Goal: Book appointment/travel/reservation

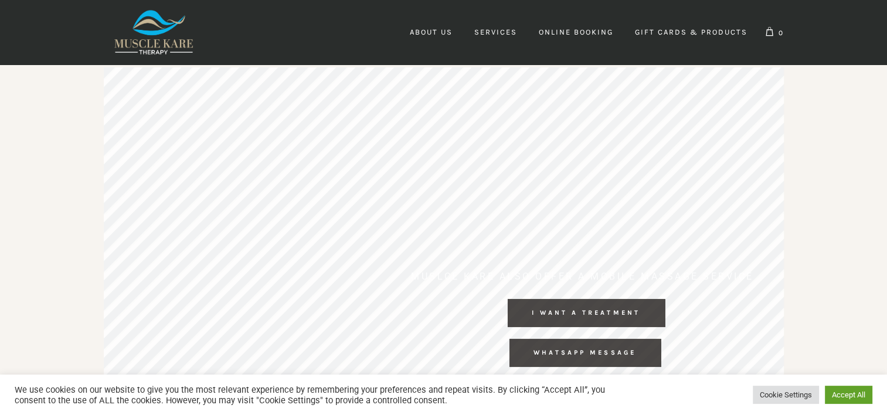
scroll to position [0, 671]
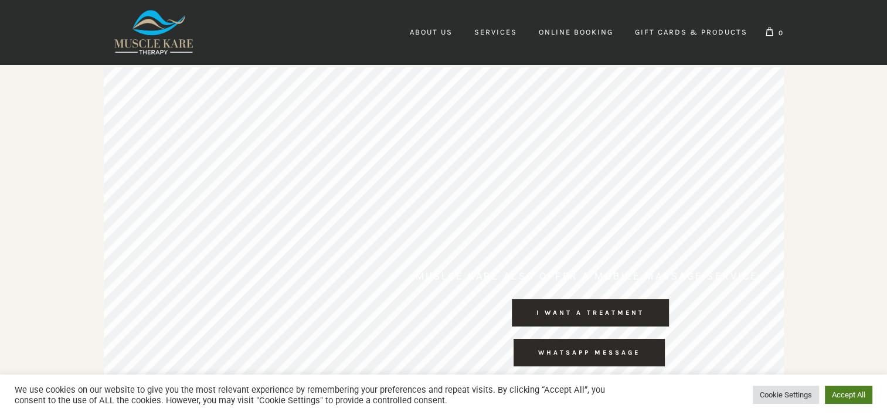
click at [843, 395] on link "Accept All" at bounding box center [848, 395] width 47 height 18
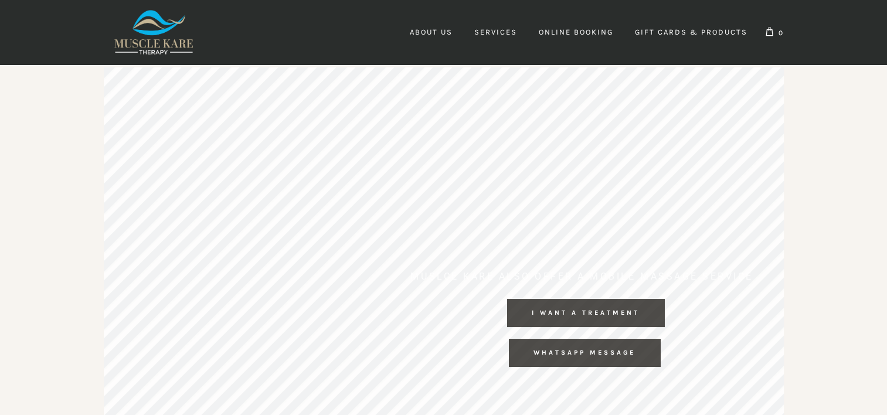
scroll to position [0, 1679]
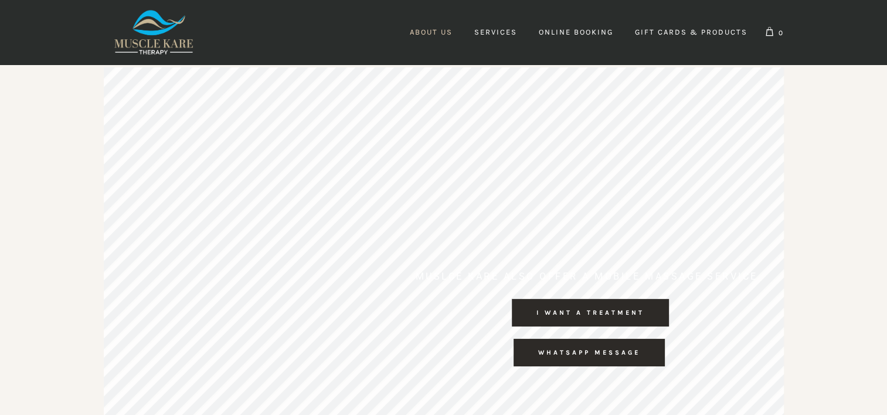
click at [431, 29] on span "About Us" at bounding box center [431, 32] width 43 height 9
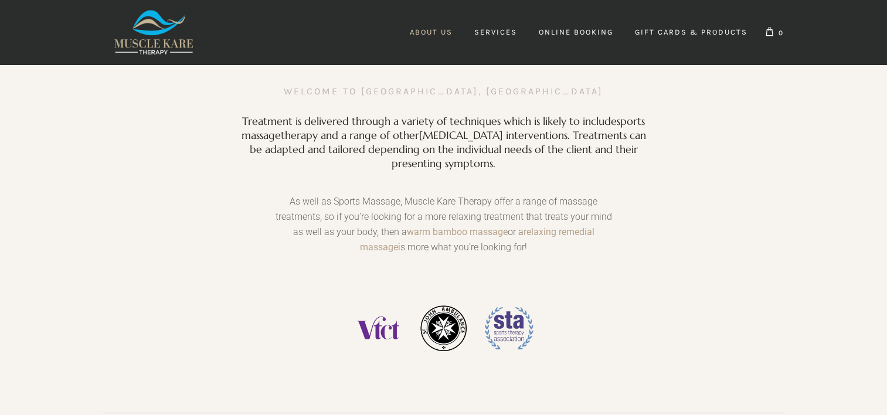
scroll to position [0, 947]
click at [217, 162] on div "Treatment is delivered through a variety of techniques which is likely to inclu…" at bounding box center [443, 143] width 680 height 80
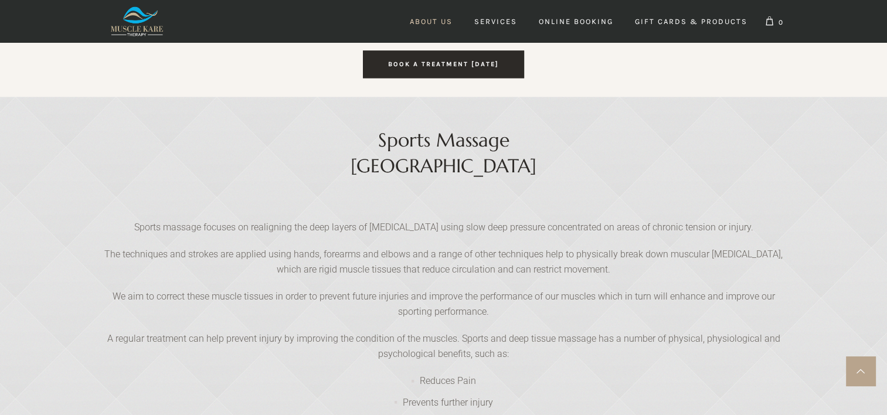
scroll to position [0, 0]
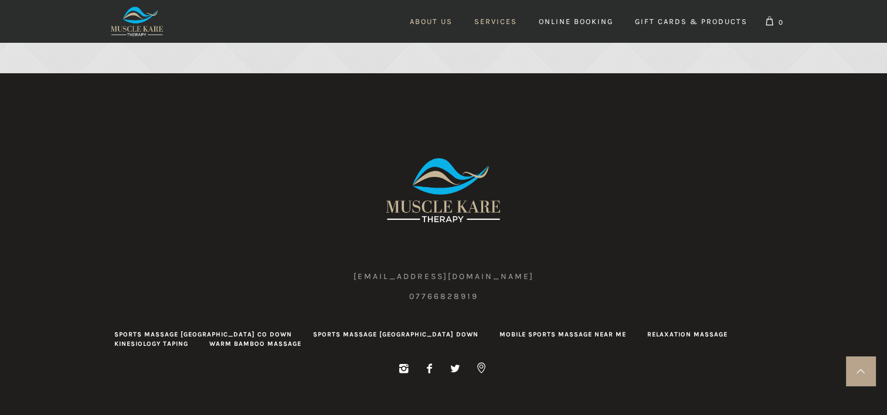
click at [503, 23] on span "Services" at bounding box center [495, 21] width 43 height 9
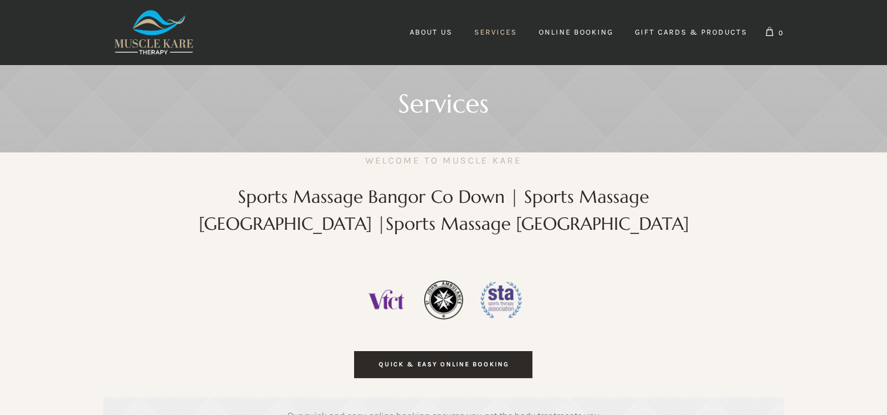
scroll to position [0, 5211]
click at [600, 30] on span "Online Booking" at bounding box center [576, 32] width 74 height 9
click at [568, 33] on span "Online Booking" at bounding box center [576, 32] width 74 height 9
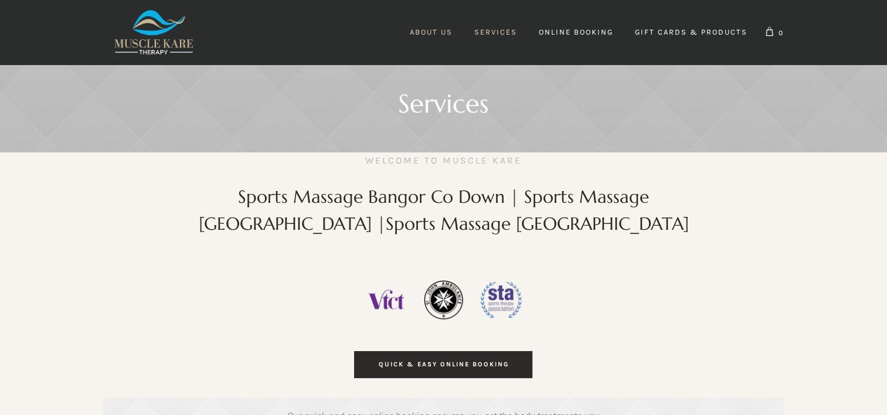
click at [434, 34] on span "About Us" at bounding box center [431, 32] width 43 height 9
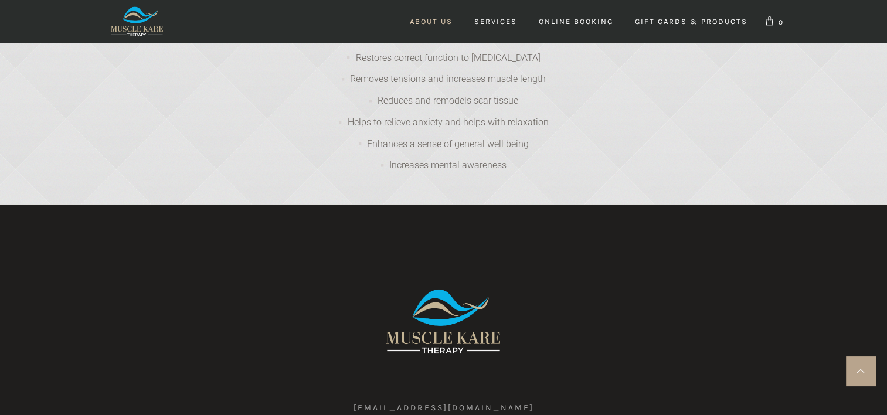
scroll to position [2110, 0]
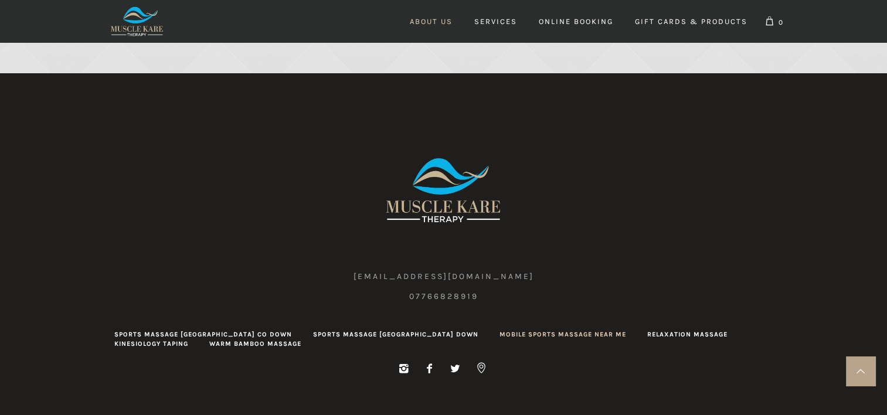
click at [512, 329] on link "Mobile Sports Massage Near Me" at bounding box center [562, 333] width 127 height 9
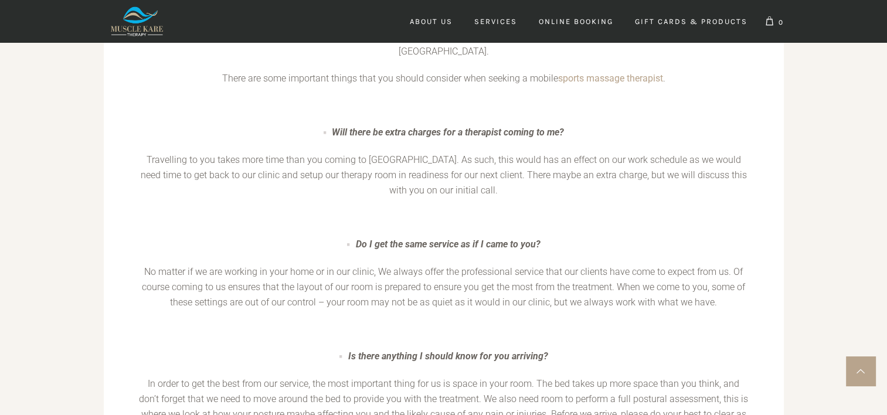
click at [93, 260] on div "Massage Mobile Sports Massage Near Me [PERSON_NAME] [DATE] [DATE] Muscle [PERSO…" at bounding box center [443, 32] width 703 height 2708
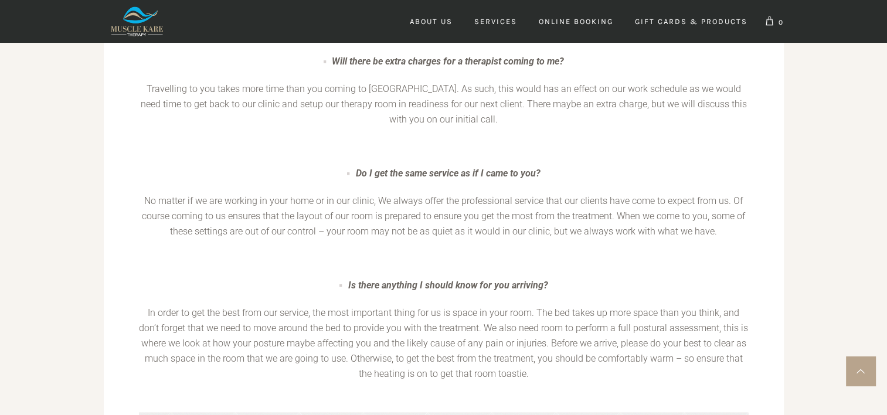
click at [644, 339] on p "In order to get the best from our service, the most important thing for us is s…" at bounding box center [443, 349] width 610 height 88
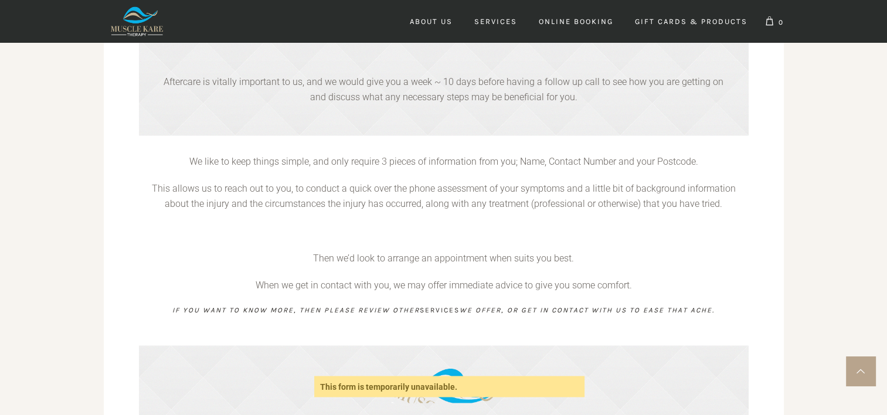
scroll to position [1995, 0]
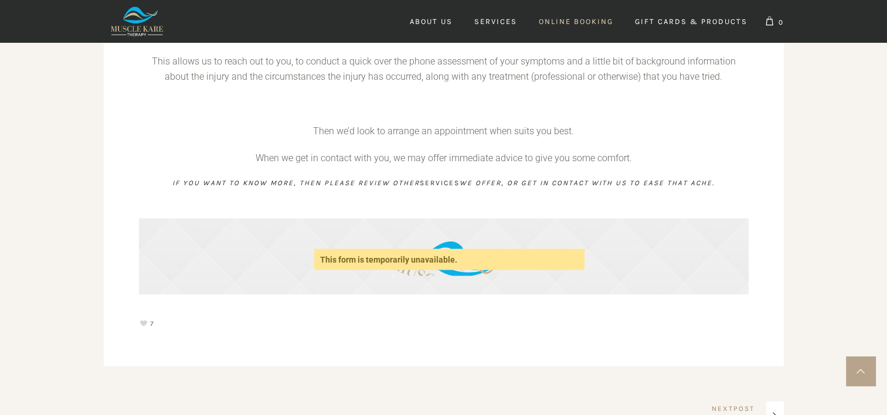
click at [583, 20] on span "Online Booking" at bounding box center [576, 21] width 74 height 9
